Goal: Information Seeking & Learning: Find specific fact

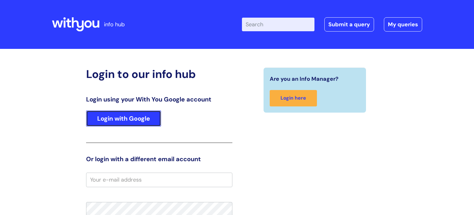
click at [125, 116] on link "Login with Google" at bounding box center [123, 118] width 75 height 16
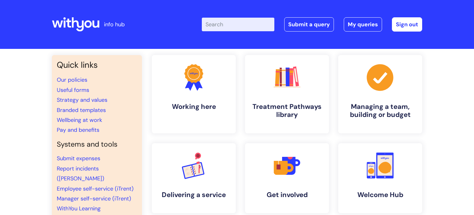
click at [216, 23] on input "Enter your search term here..." at bounding box center [238, 25] width 73 height 14
type input "gateway"
click button "Search" at bounding box center [0, 0] width 0 height 0
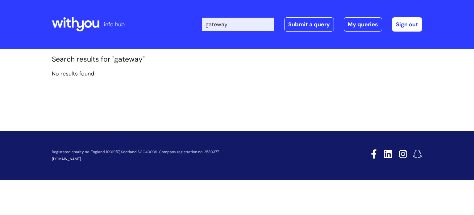
click at [236, 16] on div "Enter your search term here... gateway Search Submit a query My queries Welcome…" at bounding box center [283, 24] width 279 height 36
drag, startPoint x: 236, startPoint y: 22, endPoint x: 131, endPoint y: 23, distance: 105.3
click at [131, 23] on div "info hub Enter your search term here... gateway Search Submit a query My querie…" at bounding box center [237, 24] width 371 height 36
type input "nvq"
click button "Search" at bounding box center [0, 0] width 0 height 0
